Goal: Find specific page/section: Find specific page/section

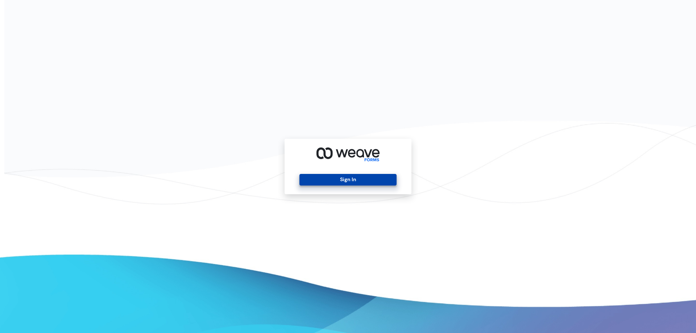
click at [353, 183] on button "Sign In" at bounding box center [347, 180] width 97 height 12
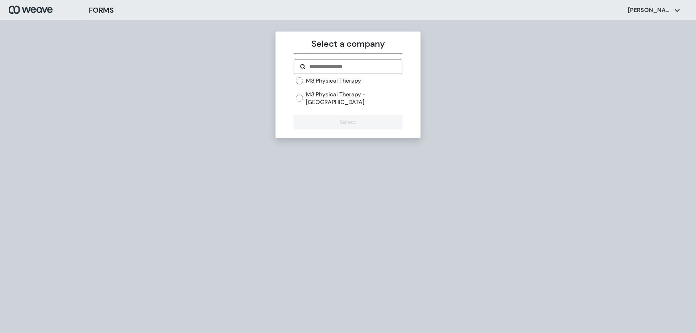
click at [346, 82] on label "M3 Physical Therapy" at bounding box center [333, 81] width 55 height 8
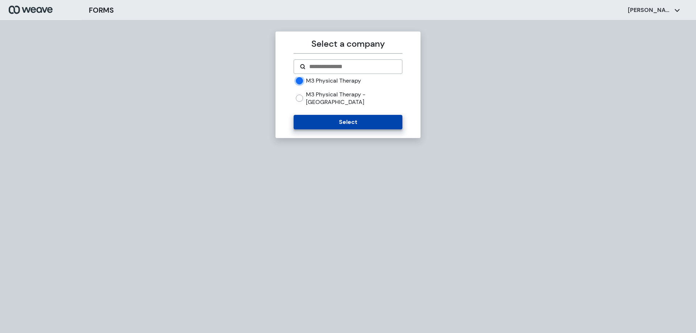
click at [345, 115] on button "Select" at bounding box center [348, 122] width 108 height 14
